Goal: Transaction & Acquisition: Obtain resource

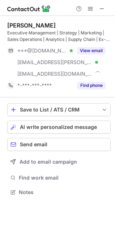
scroll to position [187, 115]
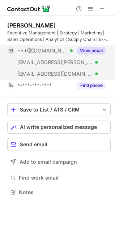
click at [94, 45] on div "View email" at bounding box center [89, 51] width 33 height 12
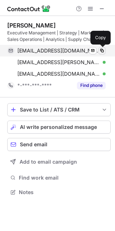
click at [101, 51] on span at bounding box center [102, 51] width 6 height 6
click at [104, 50] on span at bounding box center [102, 51] width 6 height 6
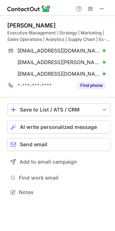
scroll to position [187, 115]
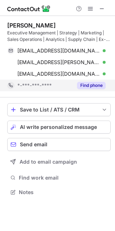
click at [87, 87] on button "Find phone" at bounding box center [91, 85] width 29 height 7
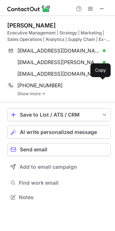
scroll to position [192, 115]
click at [40, 95] on link "Show more" at bounding box center [63, 93] width 93 height 5
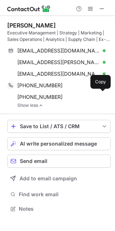
scroll to position [204, 115]
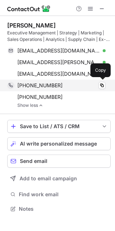
click at [98, 83] on div "+19546706713" at bounding box center [61, 85] width 88 height 7
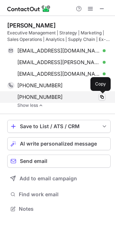
click at [101, 95] on span at bounding box center [102, 97] width 6 height 6
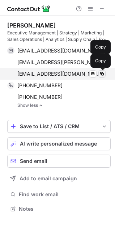
click at [100, 75] on span at bounding box center [102, 74] width 6 height 6
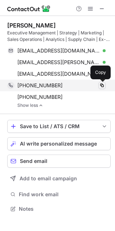
click at [104, 84] on span at bounding box center [102, 86] width 6 height 6
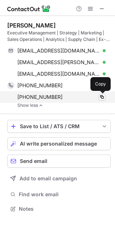
click at [101, 97] on span at bounding box center [102, 97] width 6 height 6
